Goal: Information Seeking & Learning: Understand process/instructions

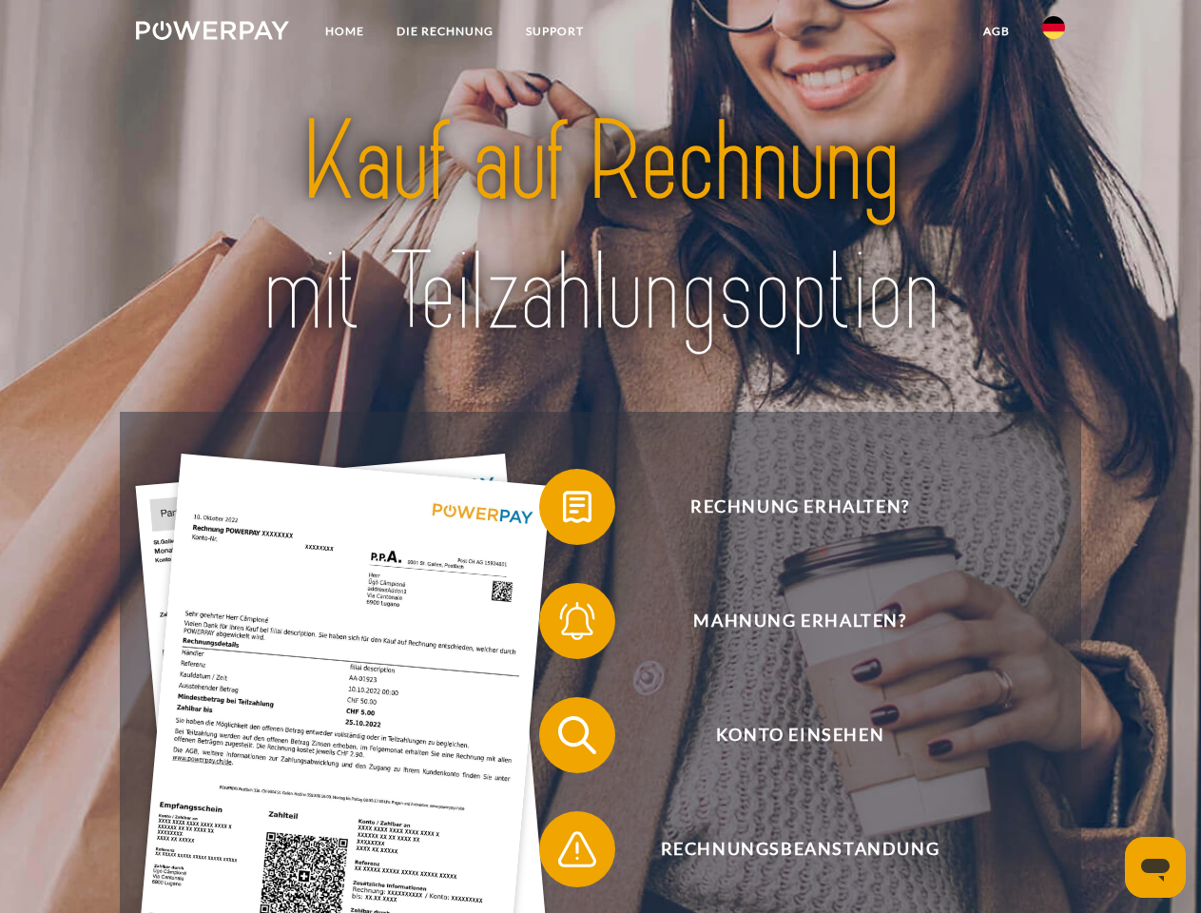
click at [212, 33] on img at bounding box center [212, 30] width 153 height 19
click at [1053, 33] on img at bounding box center [1053, 27] width 23 height 23
click at [995, 31] on link "agb" at bounding box center [996, 31] width 59 height 34
click at [563, 510] on span at bounding box center [548, 506] width 95 height 95
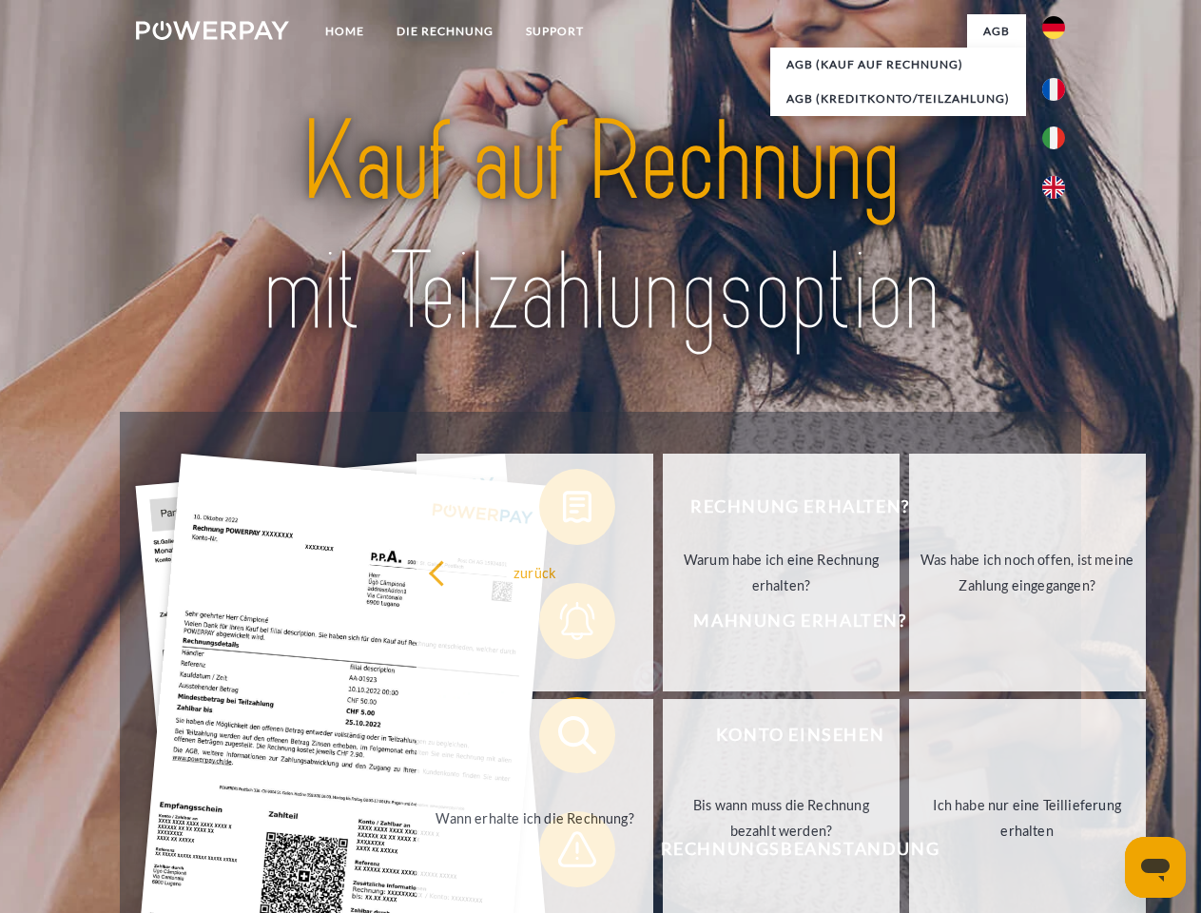
click at [563, 624] on div "Rechnung erhalten? Mahnung erhalten? Konto einsehen" at bounding box center [600, 792] width 960 height 760
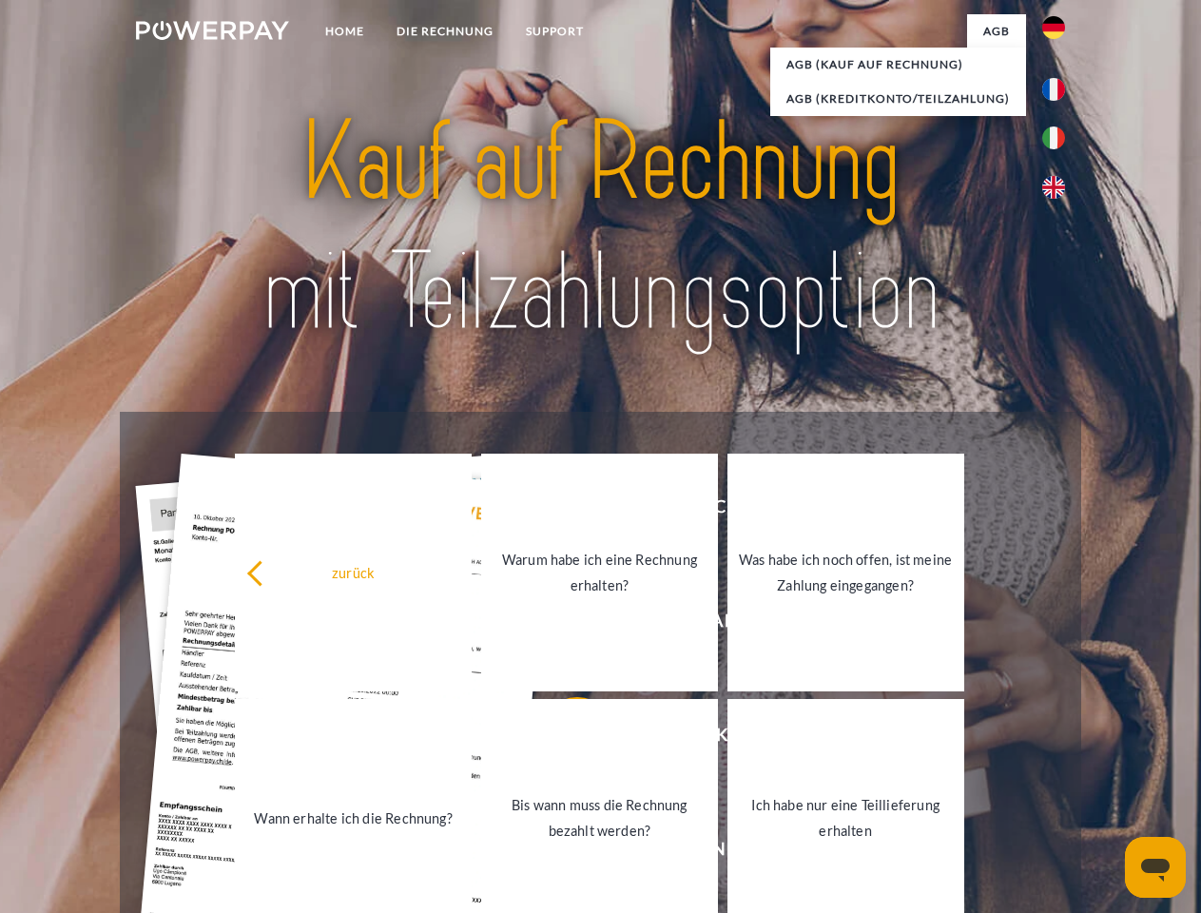
click at [563, 739] on link "Bis wann muss die Rechnung bezahlt werden?" at bounding box center [599, 818] width 237 height 238
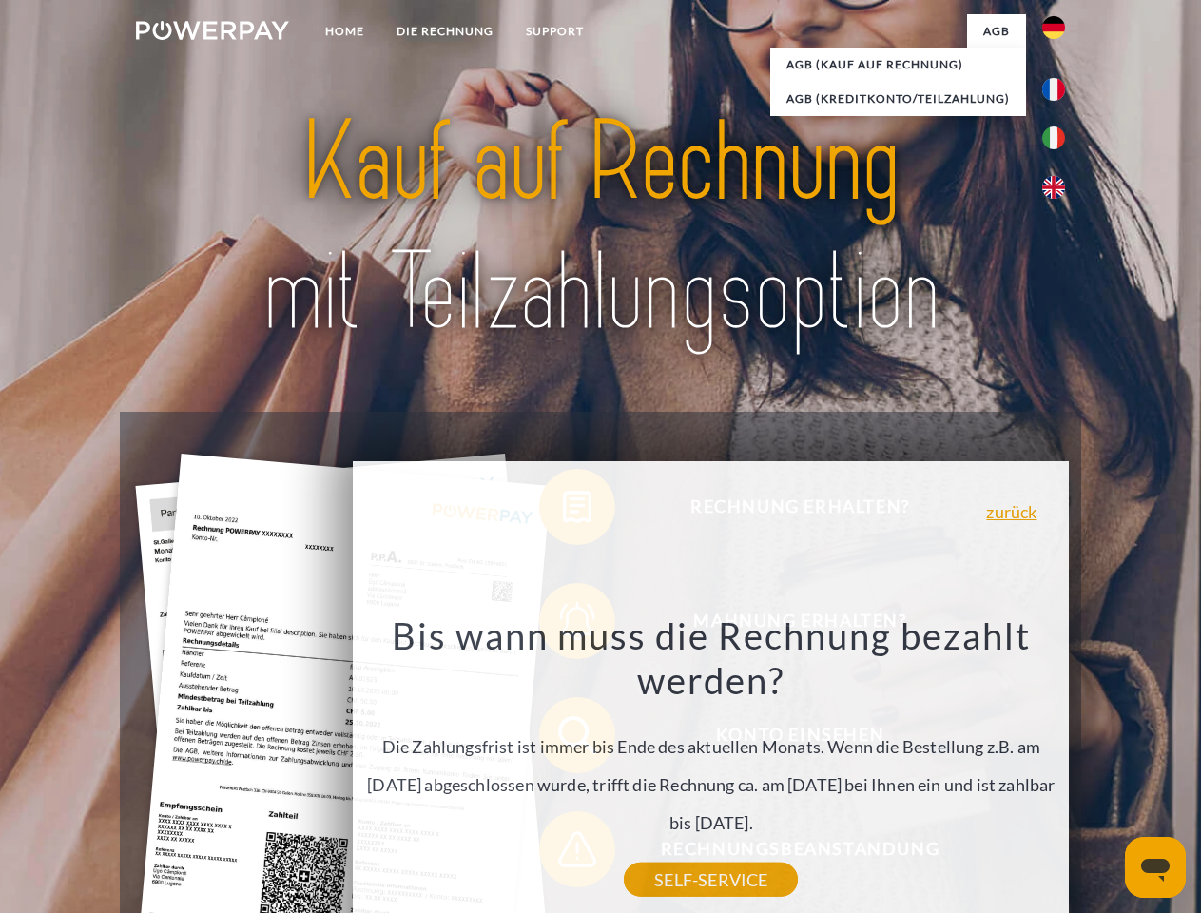
click at [563, 853] on div "Rechnung erhalten? Mahnung erhalten? Konto einsehen" at bounding box center [600, 792] width 960 height 760
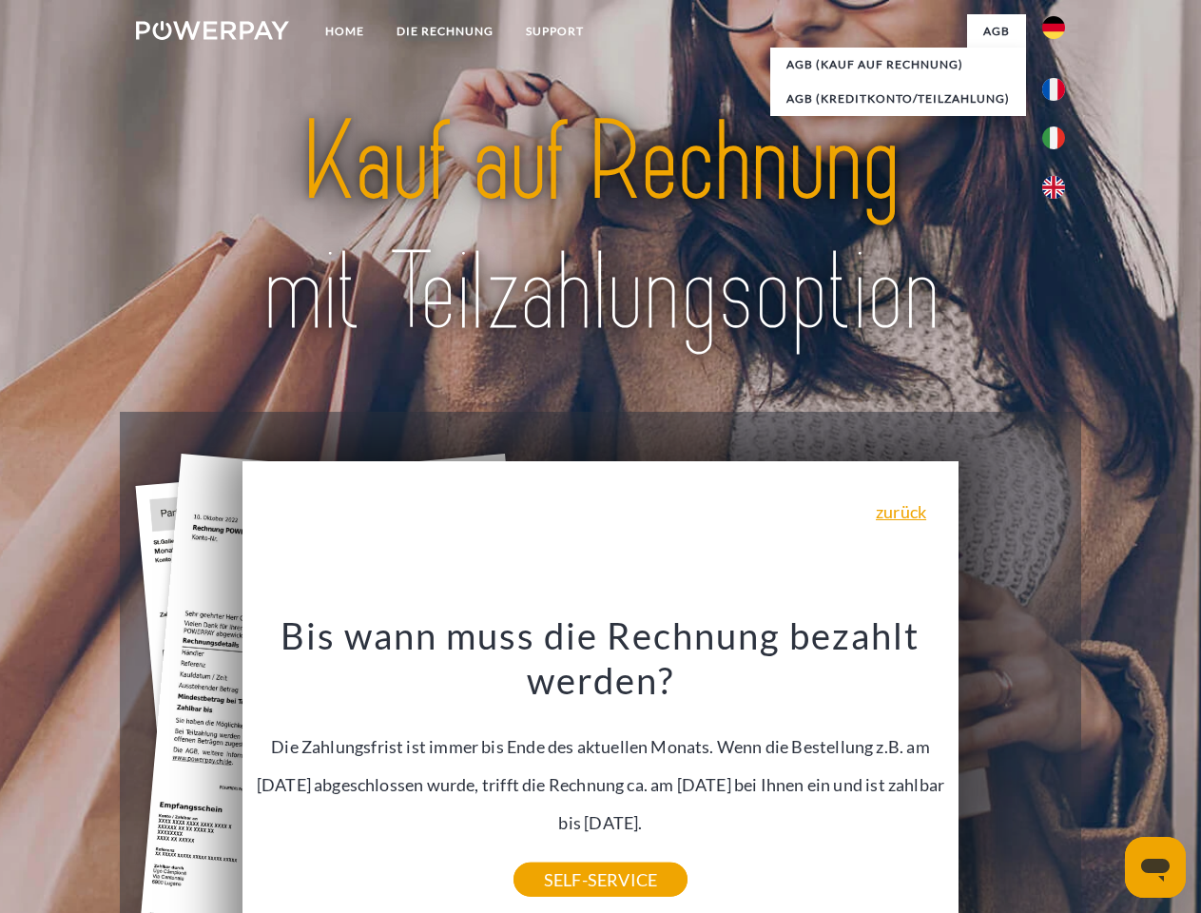
click at [1155, 867] on icon "Messaging-Fenster öffnen" at bounding box center [1155, 869] width 29 height 23
